Goal: Task Accomplishment & Management: Manage account settings

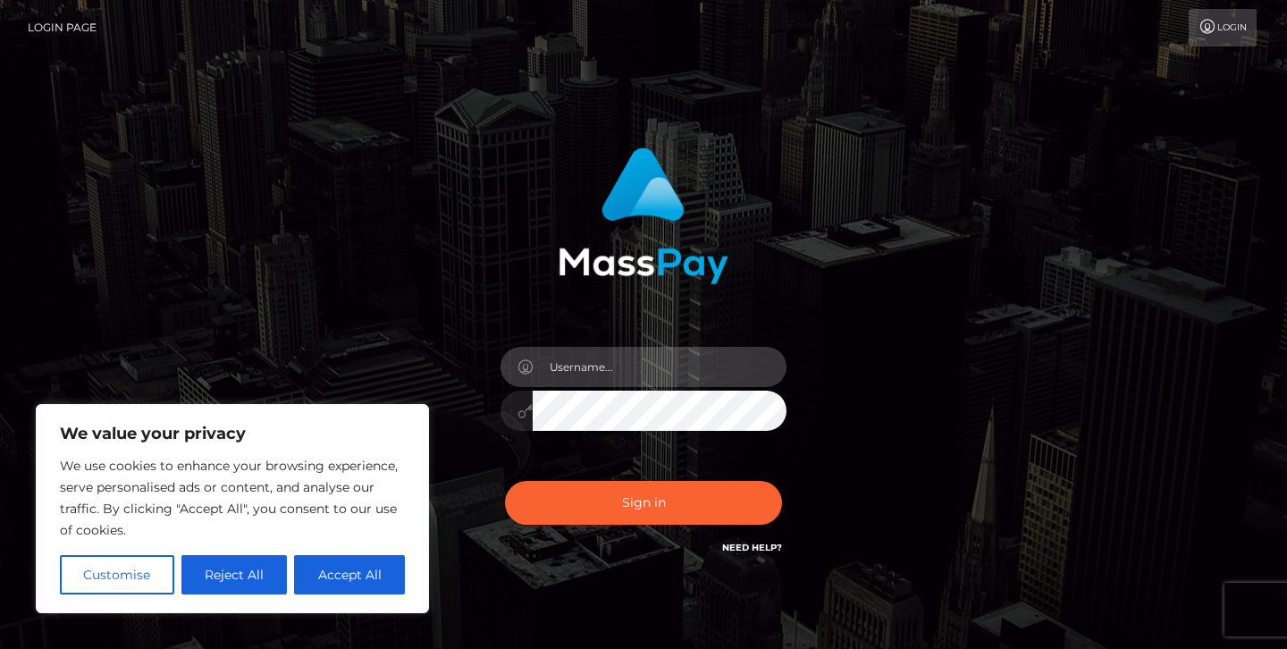
type input "jeremyfeist"
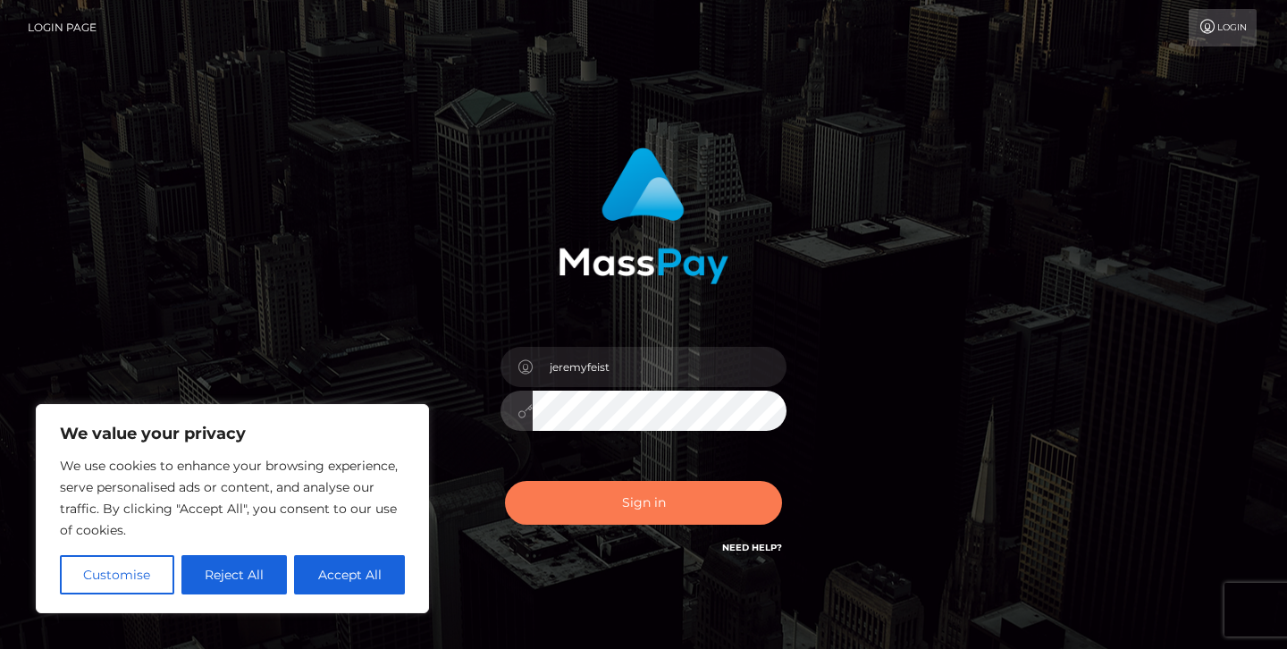
click at [621, 524] on button "Sign in" at bounding box center [643, 503] width 277 height 44
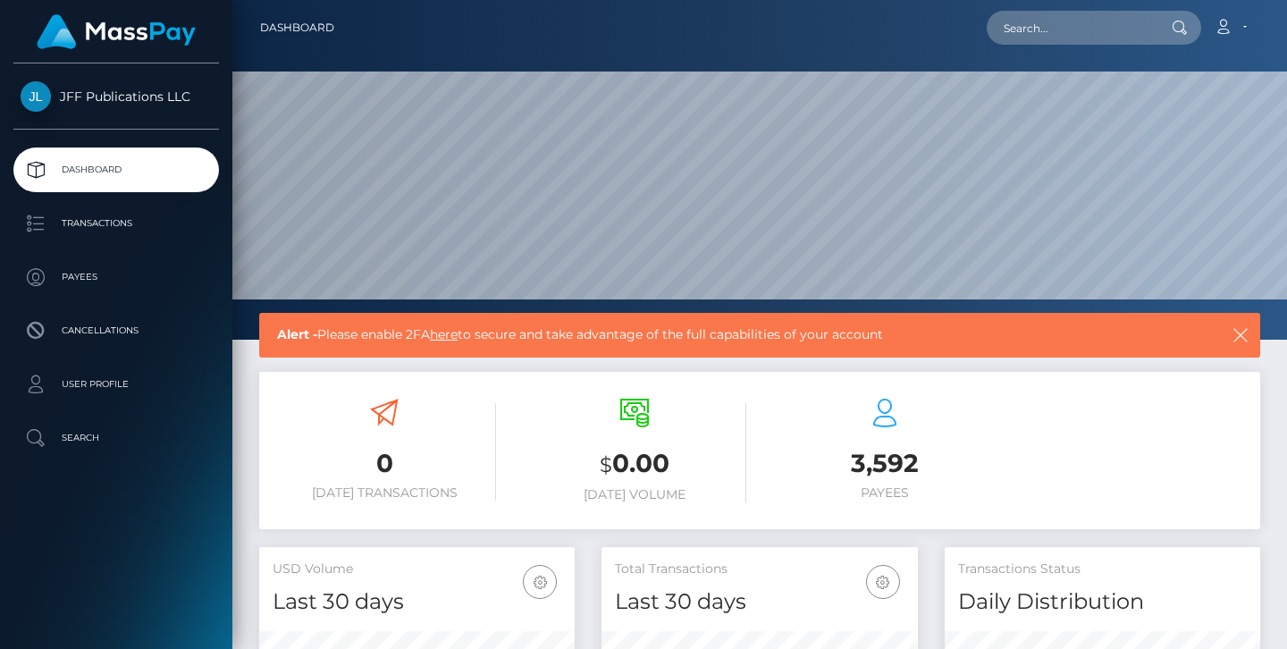
scroll to position [316, 316]
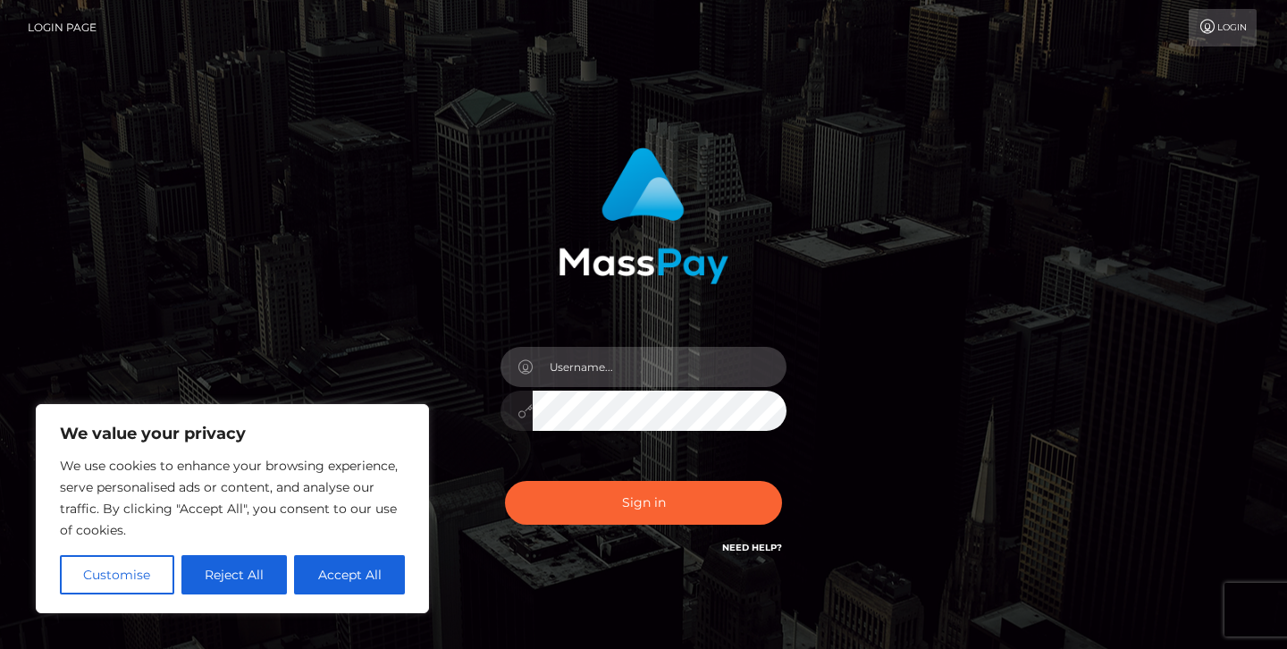
type input "jeremyfeist"
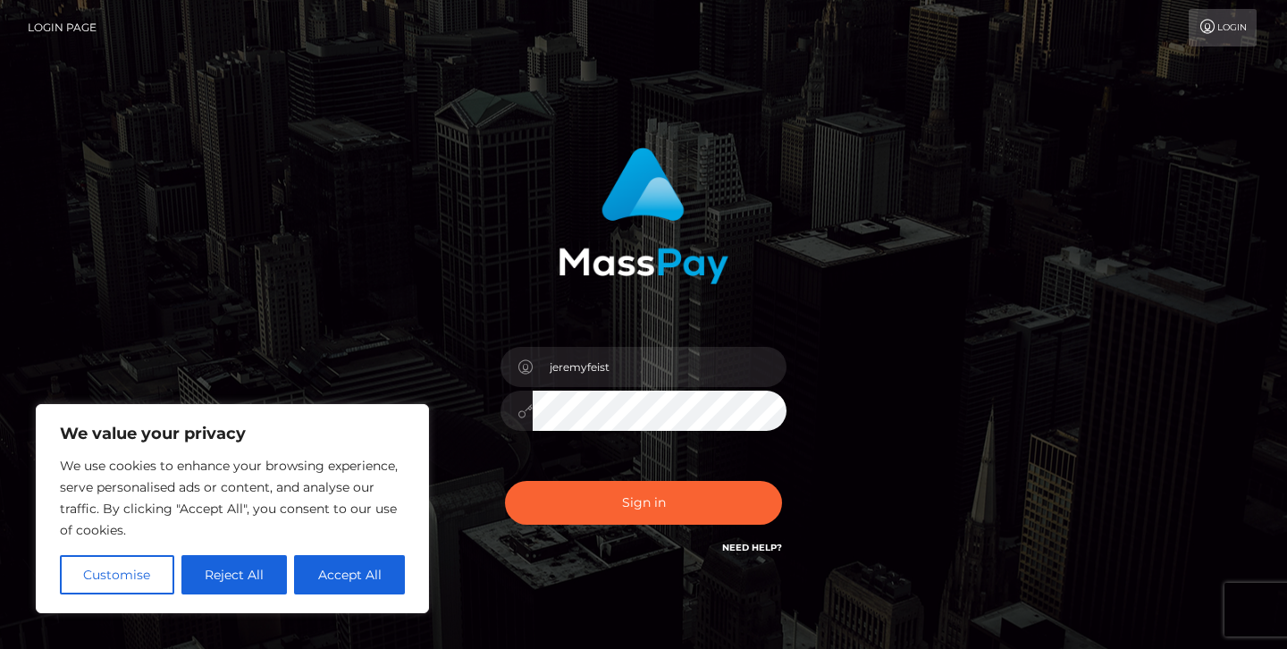
click at [619, 544] on div "Sign in Need Help?" at bounding box center [643, 510] width 313 height 80
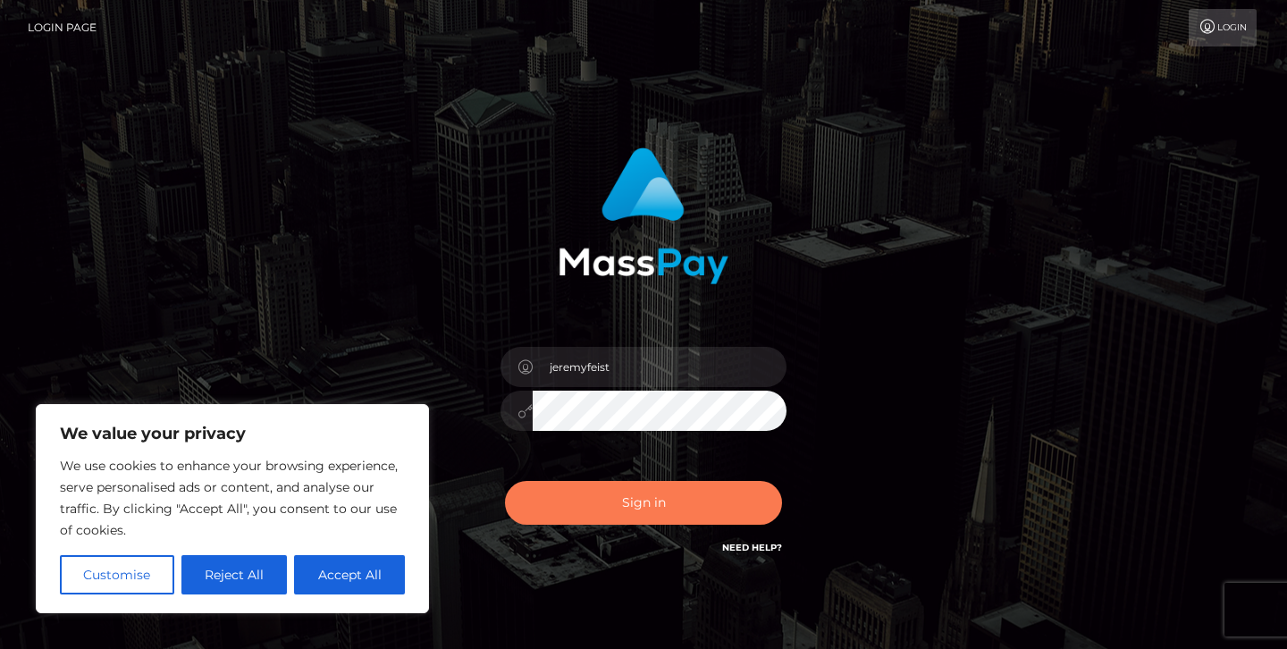
click at [619, 489] on button "Sign in" at bounding box center [643, 503] width 277 height 44
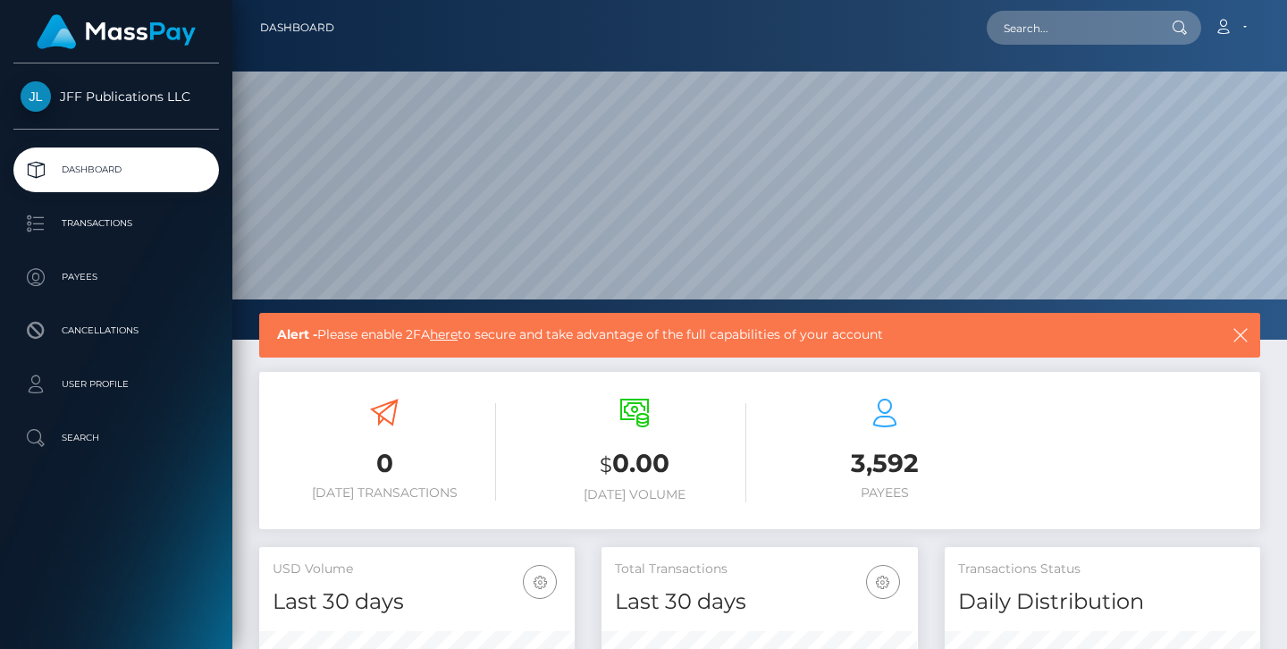
scroll to position [316, 316]
click at [130, 227] on p "Transactions" at bounding box center [116, 223] width 191 height 27
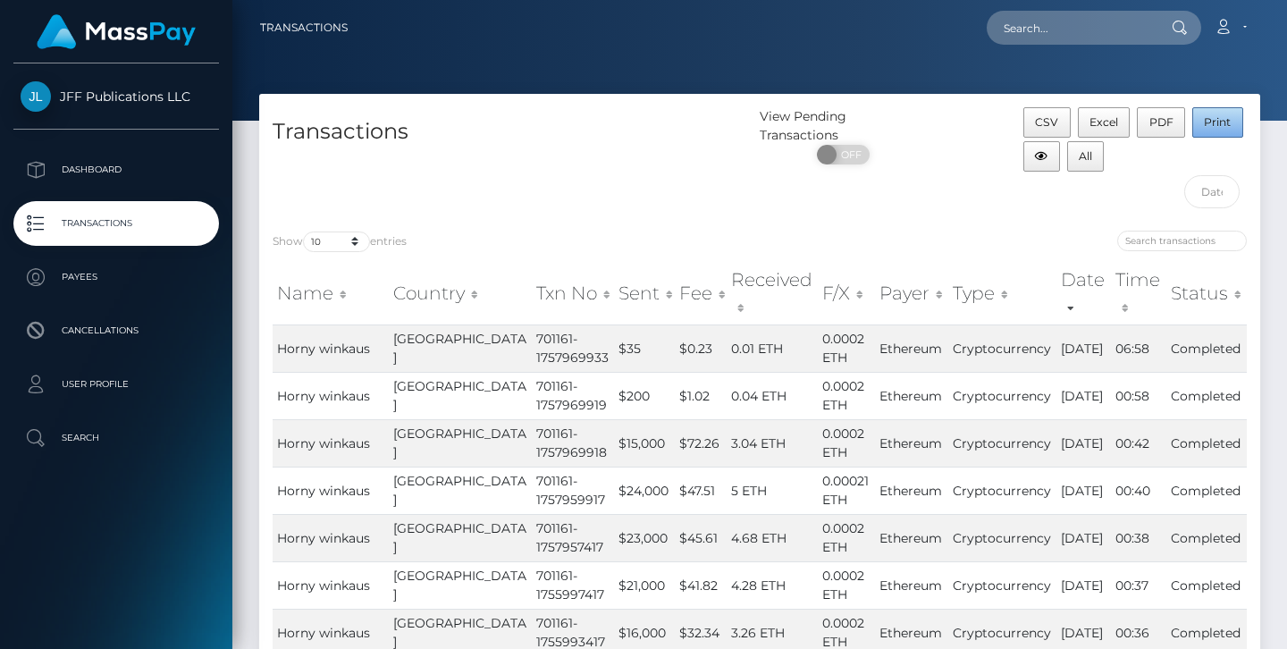
drag, startPoint x: 1199, startPoint y: 128, endPoint x: 1187, endPoint y: 208, distance: 81.3
click at [1187, 208] on div "CSV Excel PDF Print All" at bounding box center [1135, 162] width 250 height 110
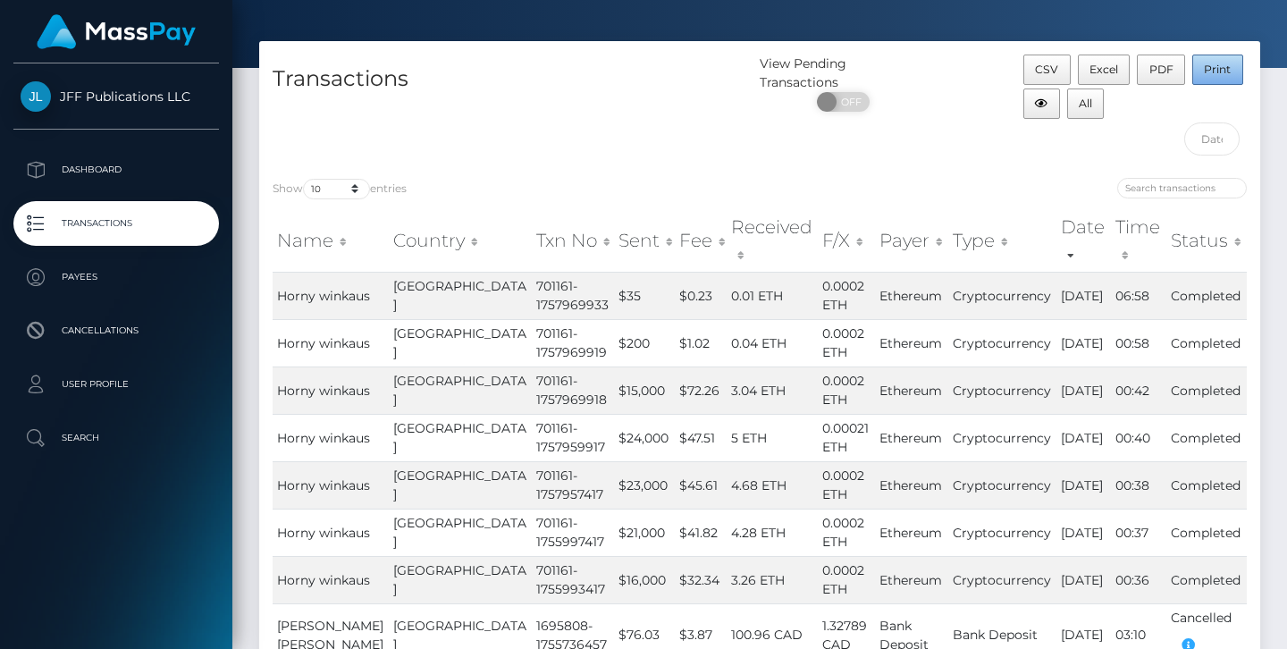
scroll to position [51, 0]
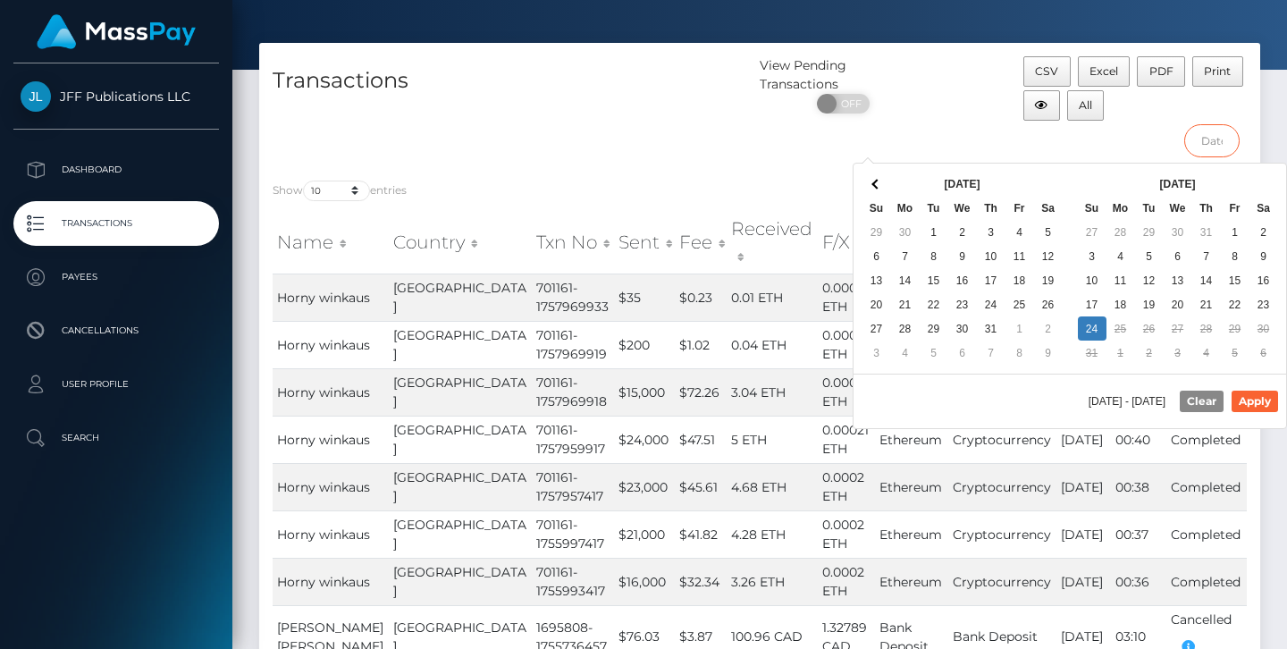
click at [1210, 149] on input "text" at bounding box center [1213, 140] width 56 height 33
click at [1272, 394] on button "Apply" at bounding box center [1255, 401] width 46 height 21
type input "08/17/2025 - 08/19/2025"
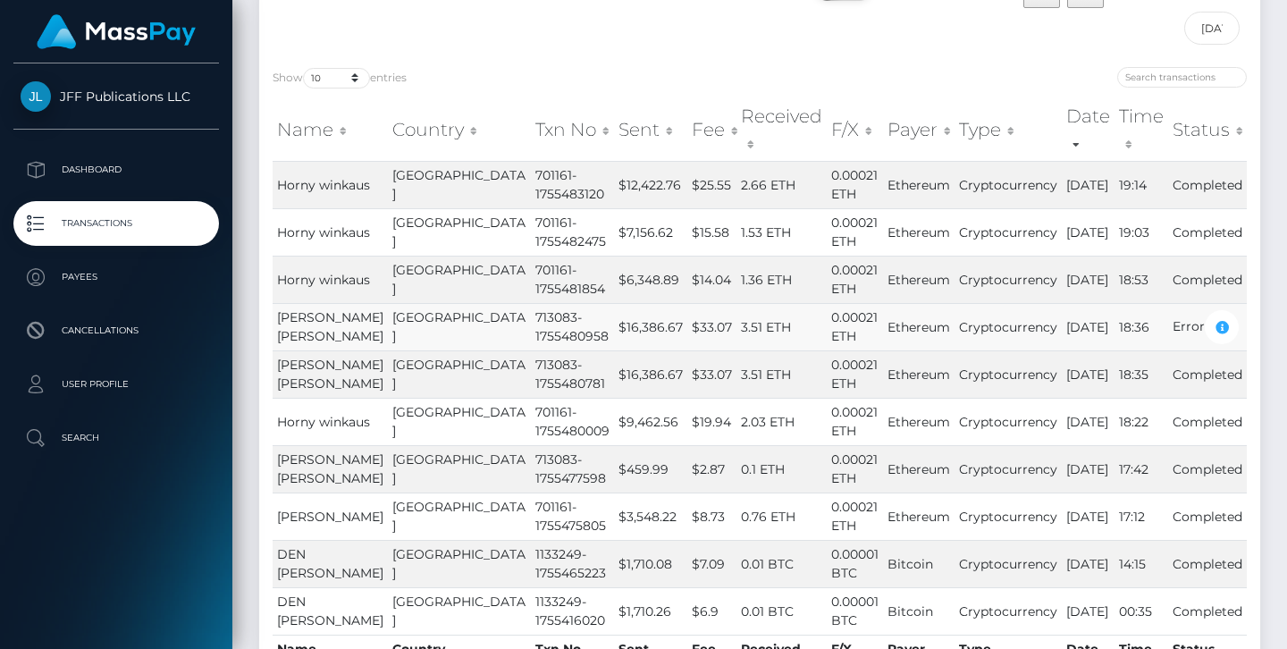
scroll to position [158, 0]
